Goal: Find specific page/section: Find specific page/section

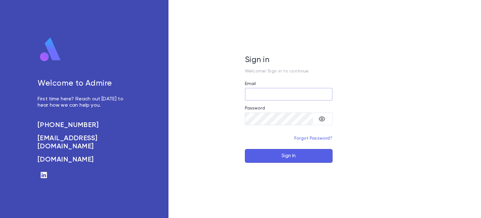
click at [272, 100] on input "Email" at bounding box center [289, 94] width 88 height 12
type input "**********"
click at [278, 158] on button "Sign In" at bounding box center [289, 156] width 88 height 14
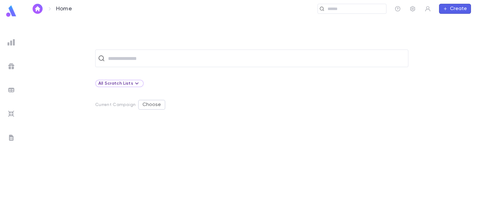
click at [13, 115] on img at bounding box center [12, 114] width 8 height 8
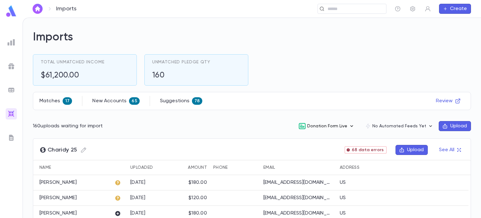
click at [340, 126] on button "Donation Form Live" at bounding box center [326, 126] width 66 height 12
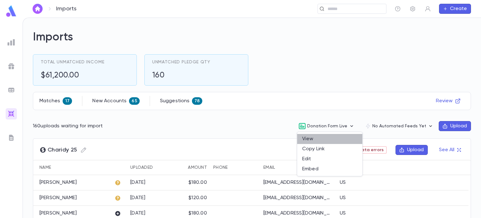
click at [311, 138] on li "View" at bounding box center [329, 139] width 65 height 10
